Goal: Task Accomplishment & Management: Use online tool/utility

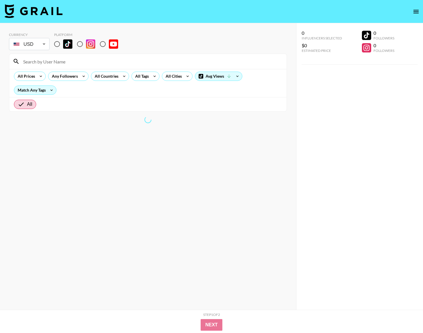
click at [56, 44] on input "radio" at bounding box center [57, 44] width 12 height 12
radio input "true"
click at [178, 78] on div "All Cities" at bounding box center [172, 76] width 21 height 9
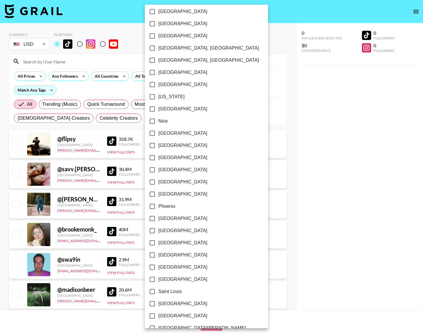
scroll to position [501, 0]
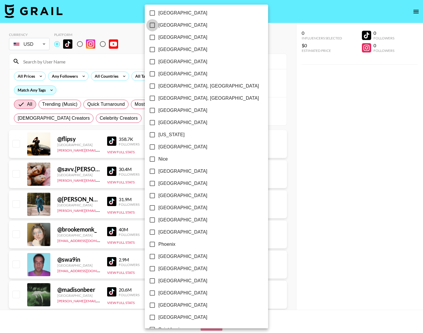
click at [155, 28] on input "[GEOGRAPHIC_DATA]" at bounding box center [152, 25] width 12 height 12
checkbox input "true"
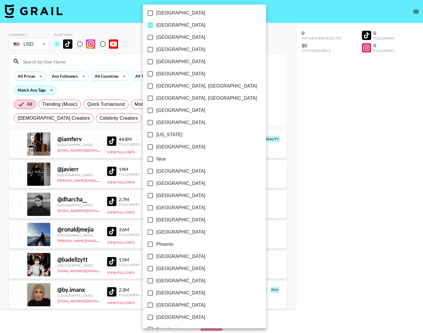
click at [129, 24] on div at bounding box center [211, 166] width 423 height 333
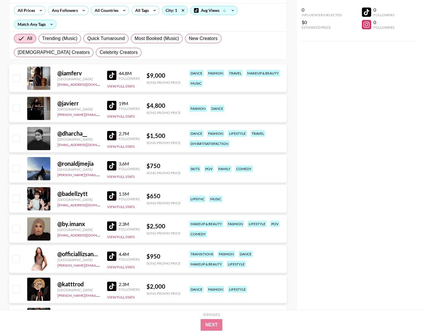
scroll to position [0, 0]
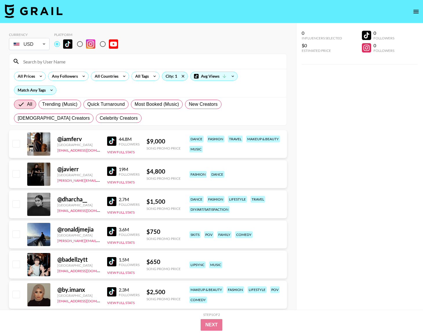
click at [117, 134] on div "44.8M Followers View Full Stats" at bounding box center [123, 144] width 32 height 21
click at [52, 87] on icon at bounding box center [51, 90] width 9 height 9
click at [51, 88] on div at bounding box center [211, 166] width 423 height 333
click at [189, 79] on div "Avg Views" at bounding box center [214, 75] width 50 height 9
click at [203, 76] on div "Avg Views" at bounding box center [213, 76] width 47 height 9
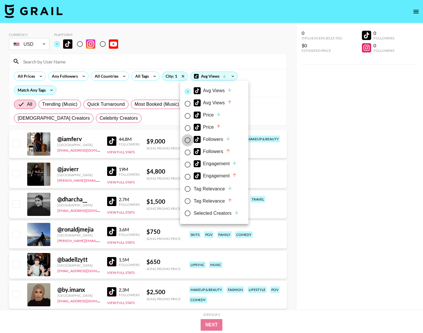
click at [186, 140] on input "Followers" at bounding box center [187, 140] width 12 height 12
radio input "true"
radio input "false"
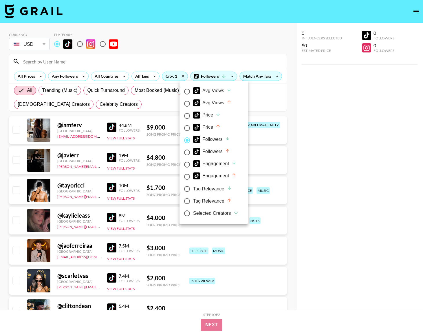
click at [158, 108] on div at bounding box center [211, 166] width 423 height 333
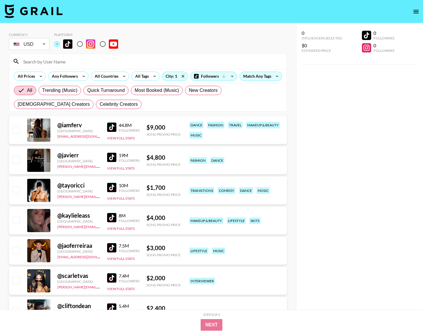
scroll to position [6, 0]
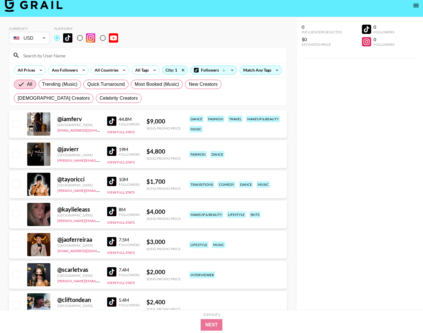
click at [109, 211] on img at bounding box center [111, 211] width 9 height 9
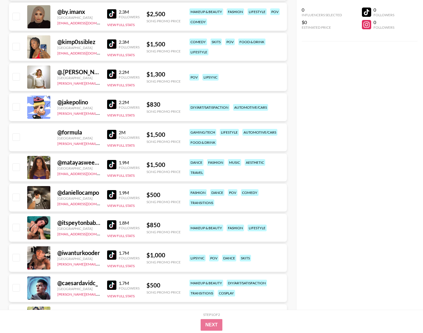
scroll to position [720, 0]
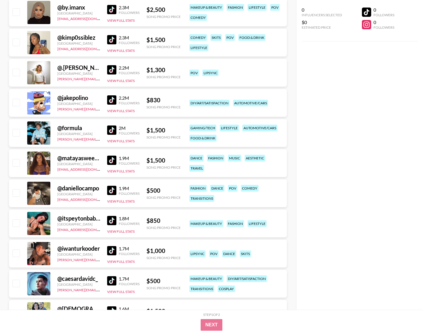
click at [113, 221] on img at bounding box center [111, 220] width 9 height 9
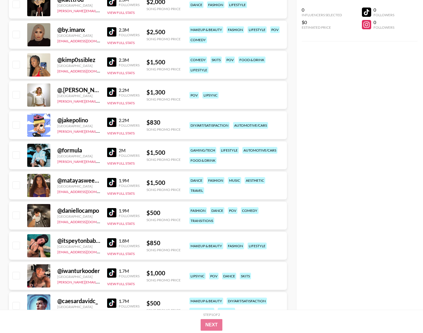
click at [109, 91] on img at bounding box center [111, 91] width 9 height 9
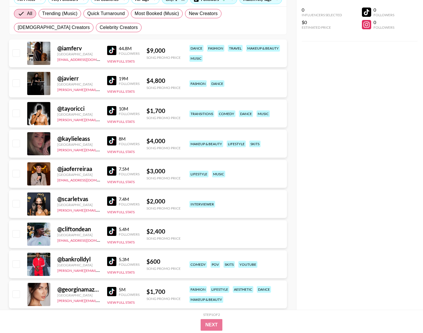
scroll to position [0, 0]
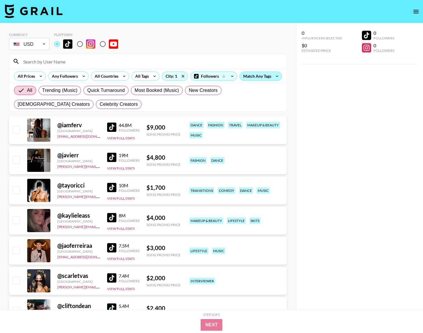
click at [260, 75] on div "Match Any Tags" at bounding box center [261, 76] width 42 height 9
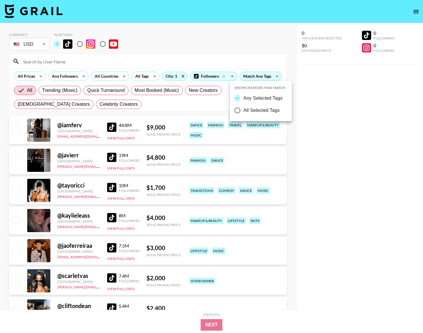
click at [221, 75] on div at bounding box center [211, 166] width 423 height 333
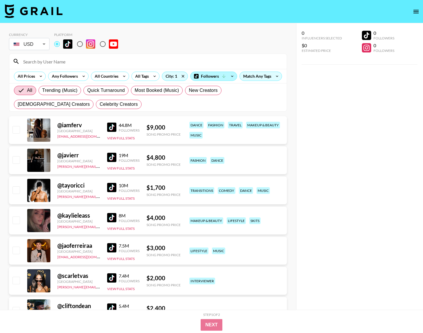
click at [215, 76] on div "Followers" at bounding box center [213, 76] width 46 height 9
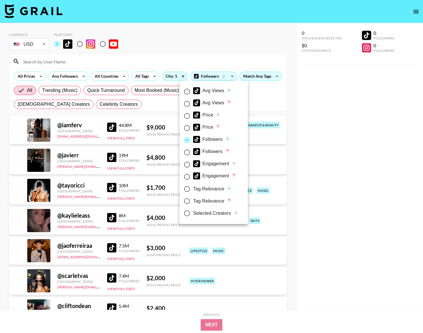
click at [203, 91] on div "Avg Views" at bounding box center [212, 90] width 38 height 7
click at [193, 91] on input "Avg Views" at bounding box center [187, 91] width 12 height 12
radio input "true"
radio input "false"
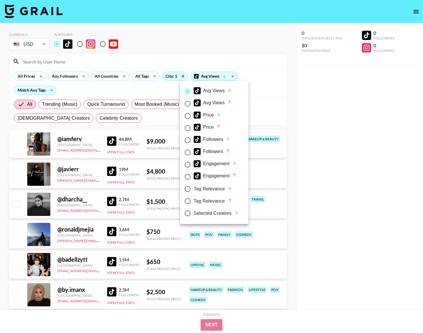
click at [146, 117] on div at bounding box center [211, 166] width 423 height 333
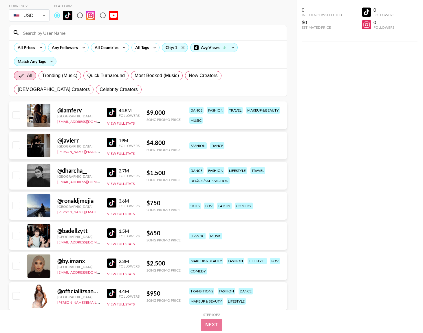
scroll to position [30, 0]
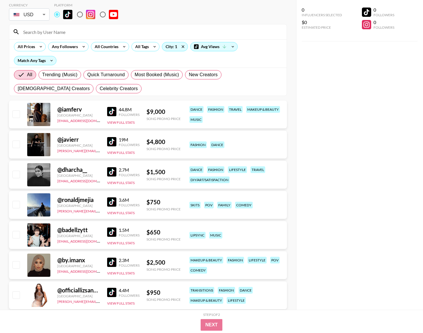
click at [110, 231] on img at bounding box center [111, 231] width 9 height 9
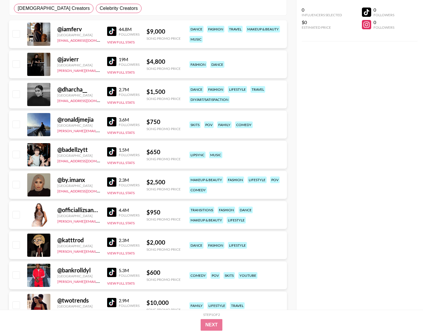
scroll to position [110, 0]
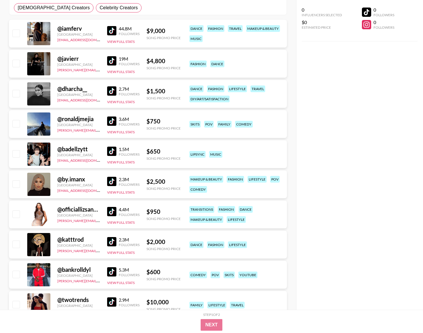
click at [114, 240] on img at bounding box center [111, 241] width 9 height 9
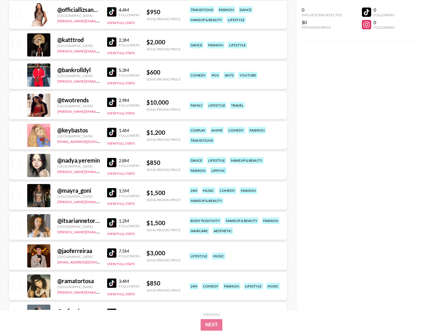
scroll to position [310, 0]
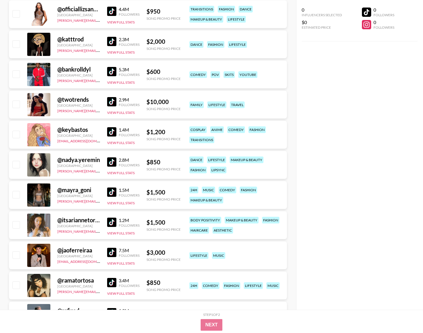
click at [112, 219] on img at bounding box center [111, 221] width 9 height 9
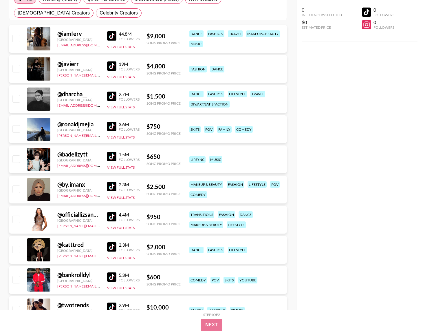
scroll to position [106, 0]
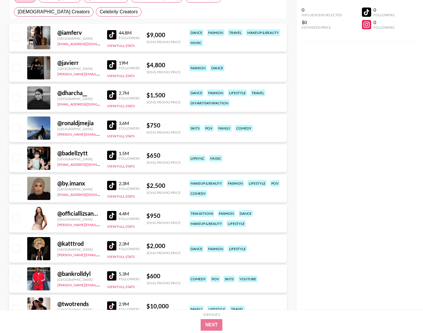
click at [109, 212] on img at bounding box center [111, 215] width 9 height 9
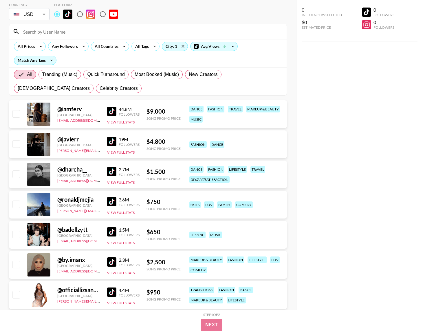
scroll to position [35, 0]
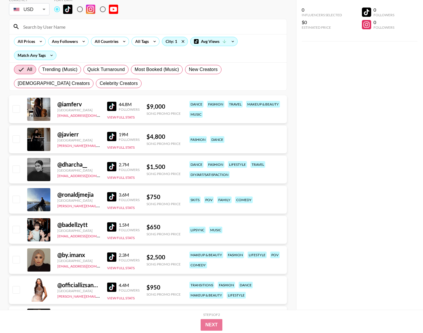
click at [112, 105] on img at bounding box center [111, 106] width 9 height 9
click at [174, 41] on div "City: 1" at bounding box center [174, 41] width 25 height 9
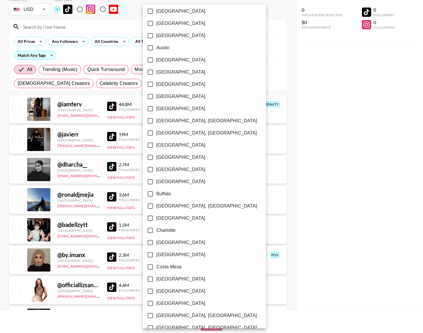
scroll to position [0, 0]
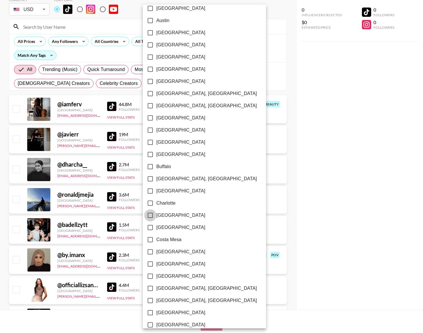
click at [151, 213] on input "[GEOGRAPHIC_DATA]" at bounding box center [150, 215] width 12 height 12
checkbox input "true"
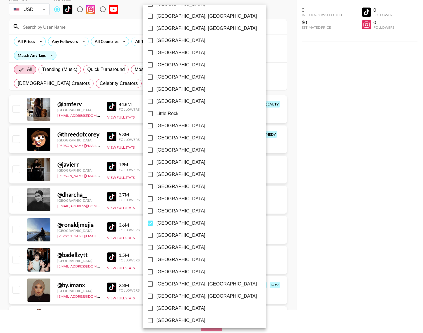
scroll to position [377, 0]
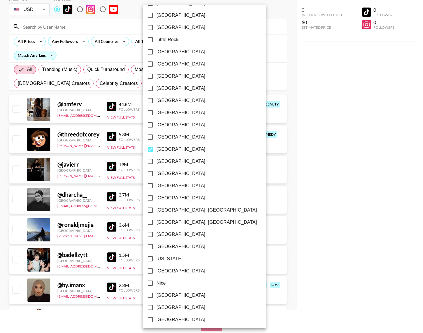
click at [148, 150] on input "[GEOGRAPHIC_DATA]" at bounding box center [150, 149] width 12 height 12
checkbox input "false"
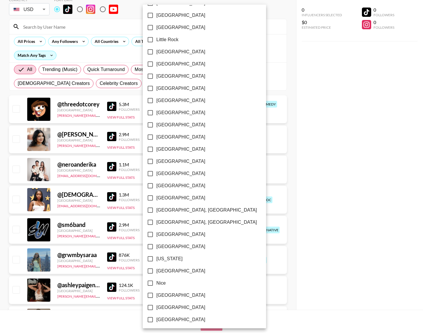
click at [289, 115] on div at bounding box center [211, 166] width 423 height 333
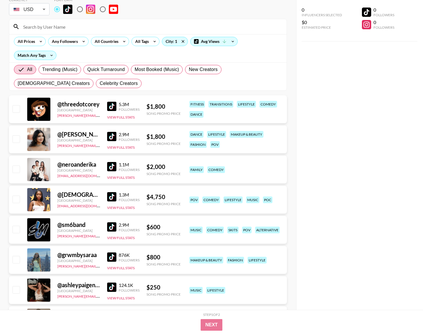
click at [111, 102] on img at bounding box center [111, 106] width 9 height 9
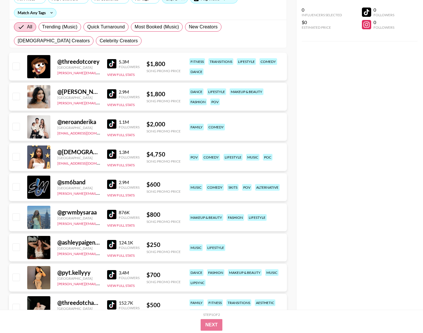
scroll to position [78, 0]
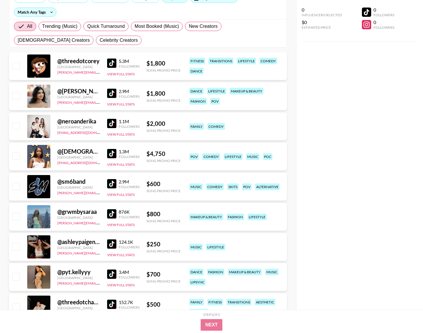
click at [116, 244] on img at bounding box center [111, 243] width 9 height 9
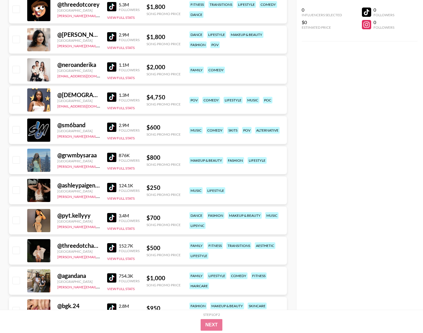
scroll to position [135, 0]
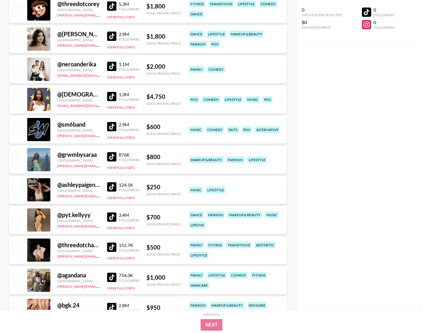
click at [114, 155] on img at bounding box center [111, 156] width 9 height 9
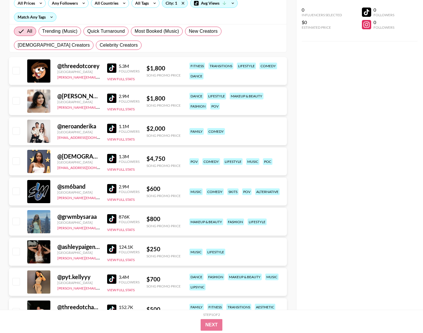
scroll to position [0, 0]
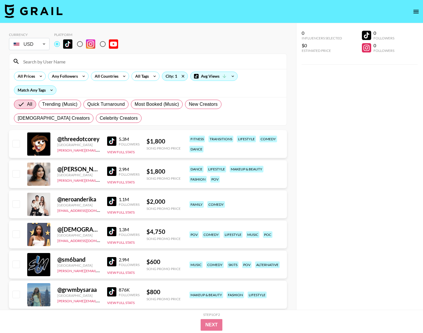
click at [175, 82] on div "All Prices Any Followers All Countries All Tags City: 1 Avg Views Match Any Tags" at bounding box center [147, 83] width 277 height 28
click at [175, 77] on div "City: 1" at bounding box center [174, 76] width 25 height 9
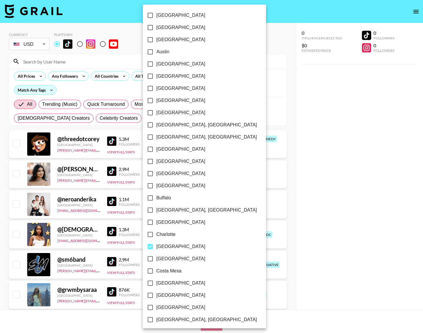
click at [151, 247] on input "[GEOGRAPHIC_DATA]" at bounding box center [150, 246] width 12 height 12
checkbox input "false"
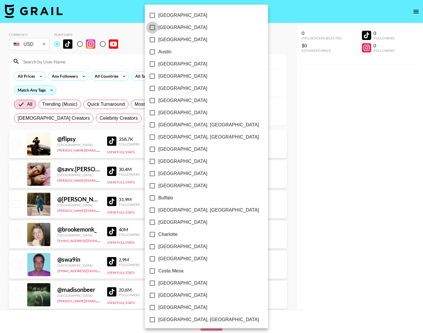
click at [151, 27] on input "[GEOGRAPHIC_DATA]" at bounding box center [152, 27] width 12 height 12
checkbox input "true"
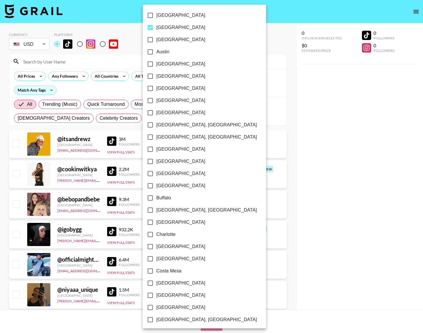
click at [223, 36] on div at bounding box center [211, 166] width 423 height 333
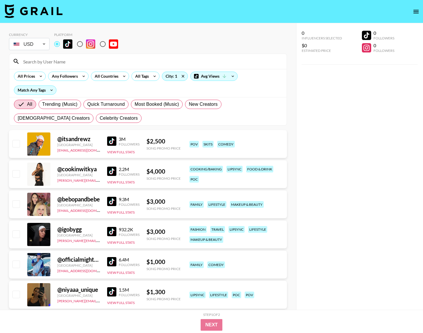
click at [105, 171] on div "@ cookinwitkya [GEOGRAPHIC_DATA] [PERSON_NAME][EMAIL_ADDRESS][DOMAIN_NAME] 2.2M…" at bounding box center [148, 174] width 278 height 28
click at [111, 171] on img at bounding box center [111, 170] width 9 height 9
click at [208, 73] on div "Avg Views" at bounding box center [213, 76] width 47 height 9
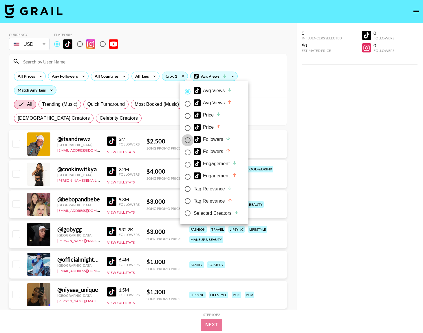
click at [186, 141] on input "Followers" at bounding box center [187, 140] width 12 height 12
radio input "true"
radio input "false"
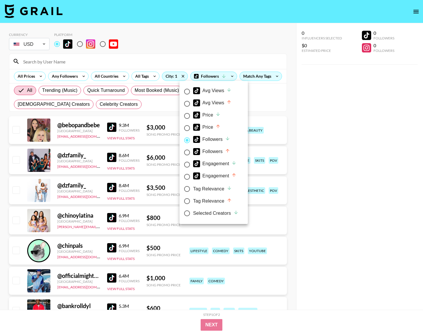
click at [165, 112] on div at bounding box center [211, 166] width 423 height 333
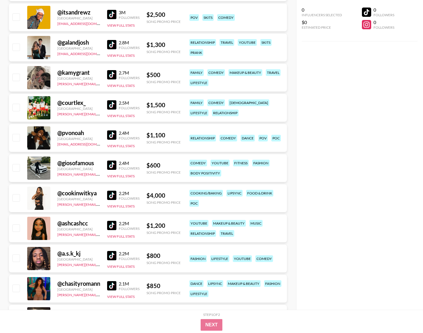
scroll to position [475, 0]
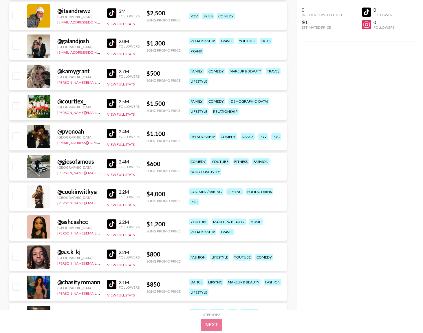
click at [114, 223] on img at bounding box center [111, 223] width 9 height 9
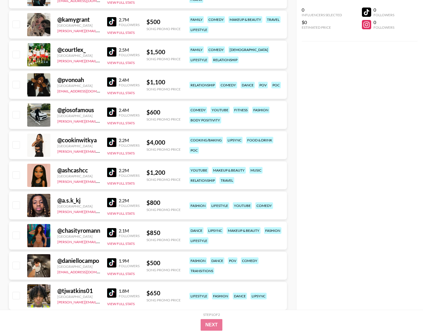
scroll to position [554, 0]
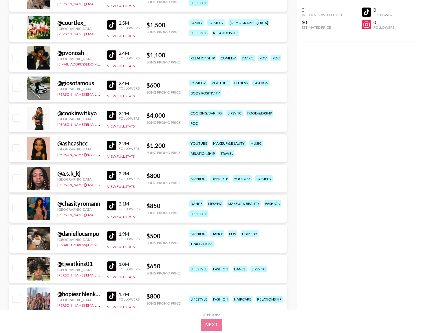
click at [107, 206] on img at bounding box center [111, 205] width 9 height 9
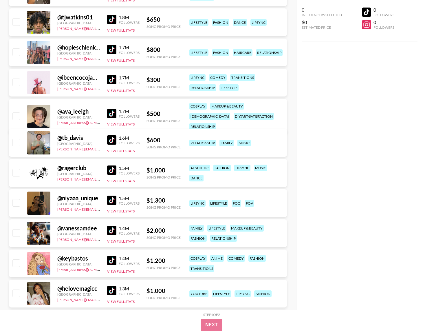
scroll to position [800, 0]
